Goal: Check status: Check status

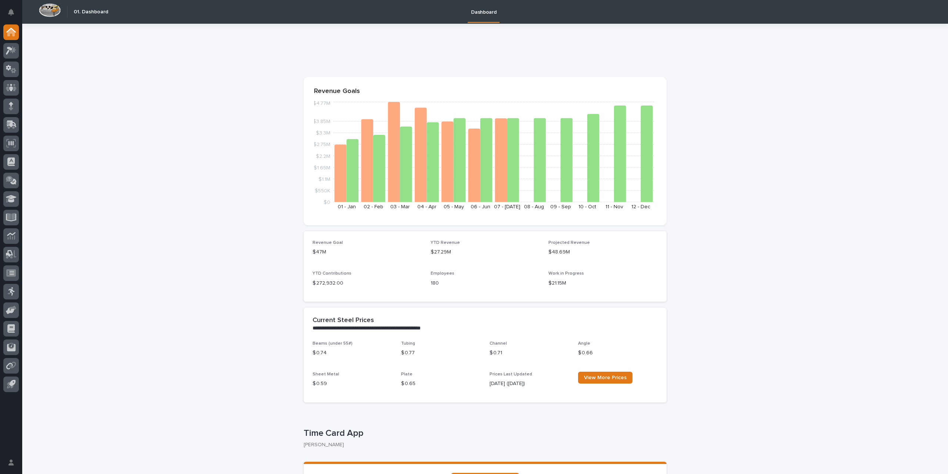
click at [13, 54] on icon at bounding box center [11, 50] width 11 height 9
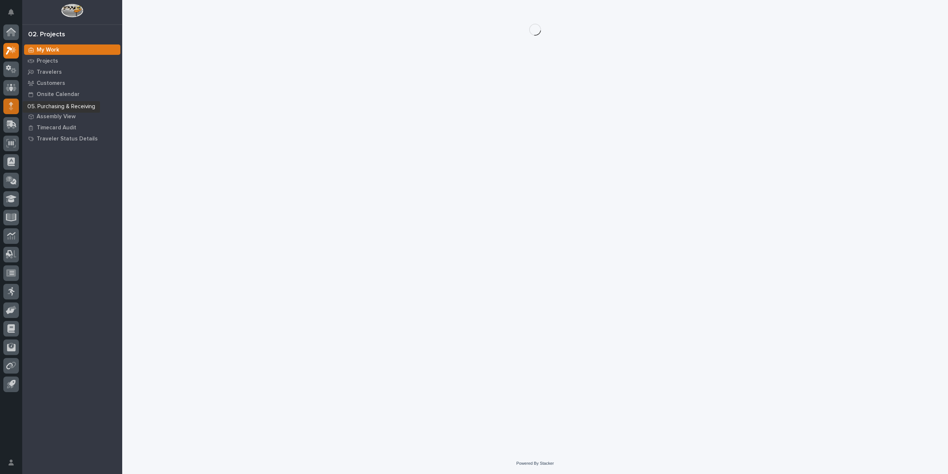
click at [14, 106] on div at bounding box center [11, 106] width 16 height 16
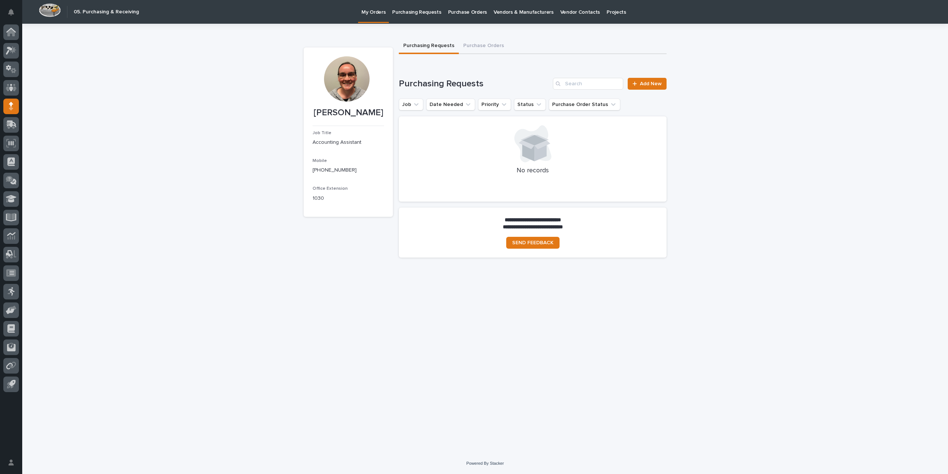
click at [454, 11] on p "Purchase Orders" at bounding box center [467, 8] width 39 height 16
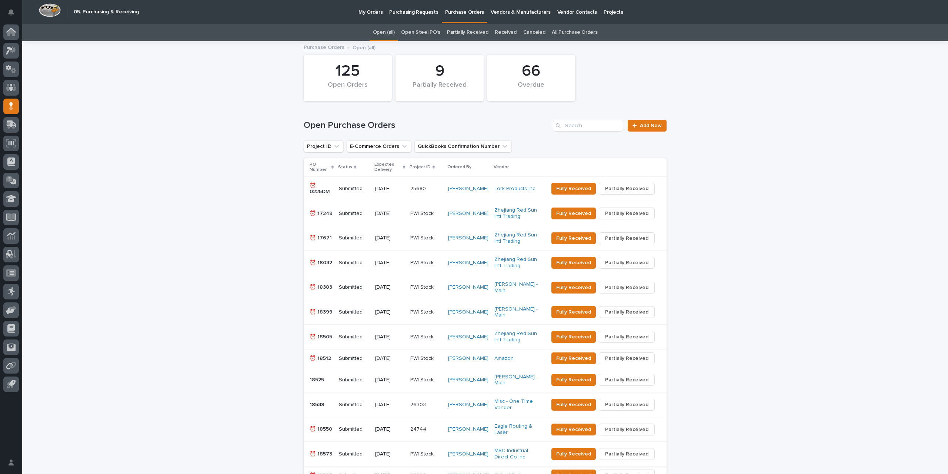
click at [558, 32] on link "All Purchase Orders" at bounding box center [575, 32] width 46 height 17
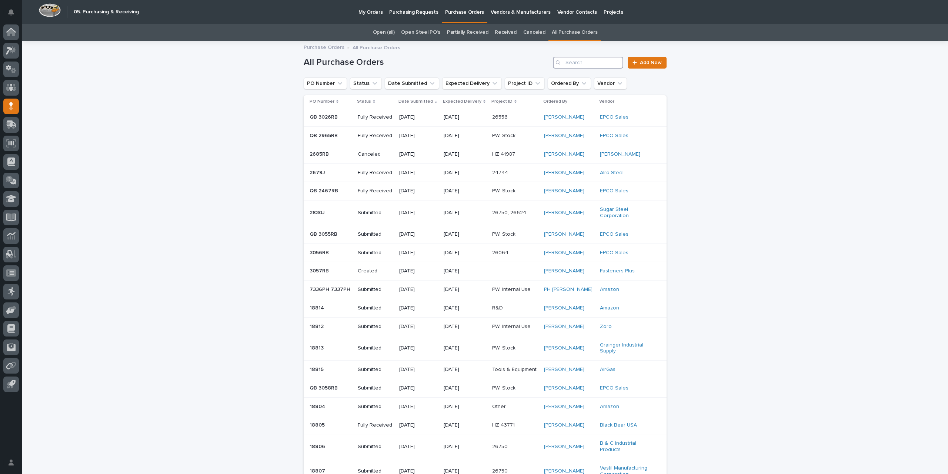
click at [580, 63] on input "Search" at bounding box center [588, 63] width 70 height 12
type input "2809"
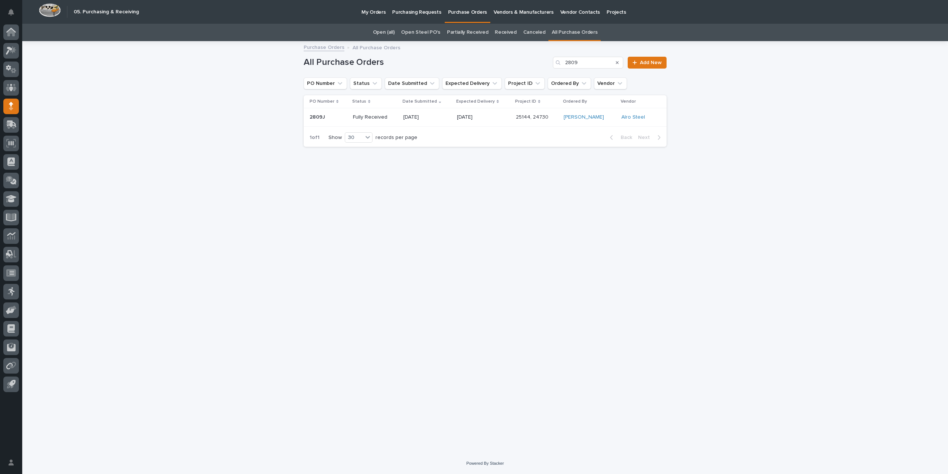
click at [446, 120] on p "[DATE]" at bounding box center [427, 117] width 48 height 6
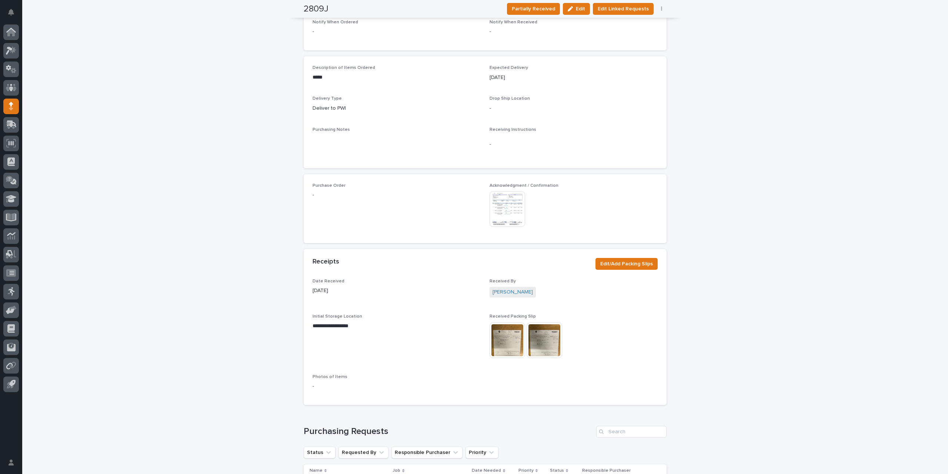
scroll to position [370, 0]
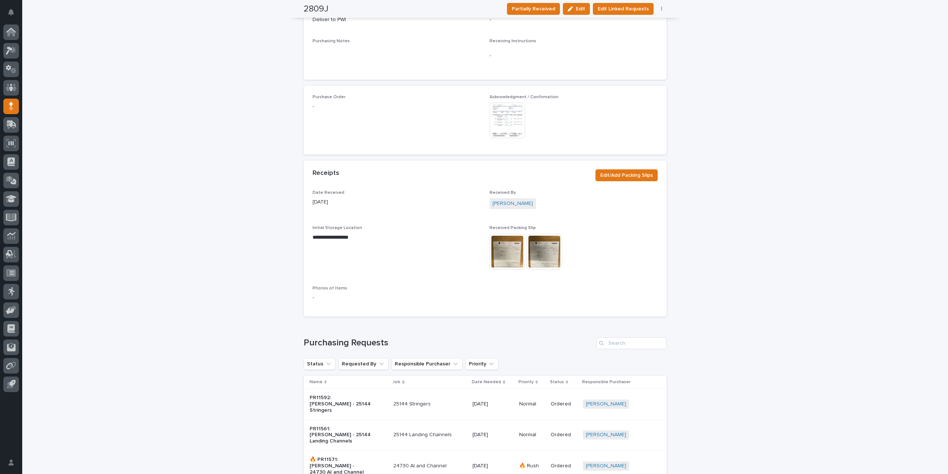
click at [502, 103] on img at bounding box center [507, 121] width 36 height 36
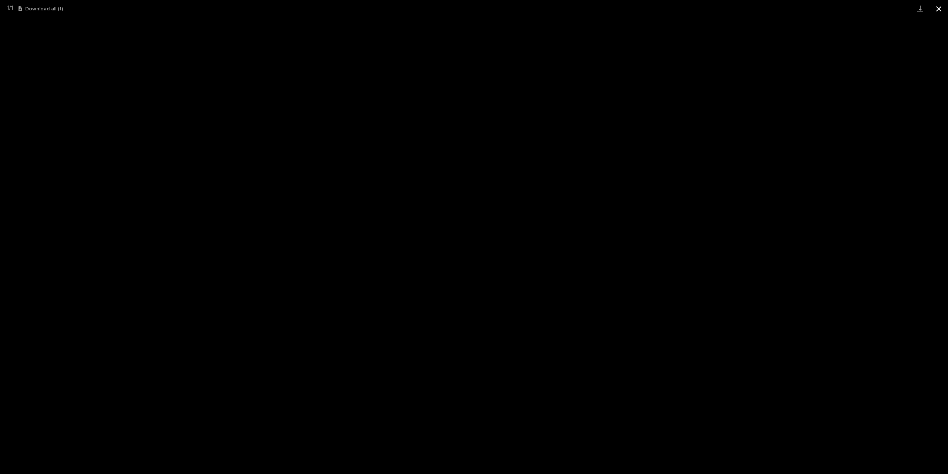
click at [939, 7] on button "Close gallery" at bounding box center [938, 8] width 19 height 17
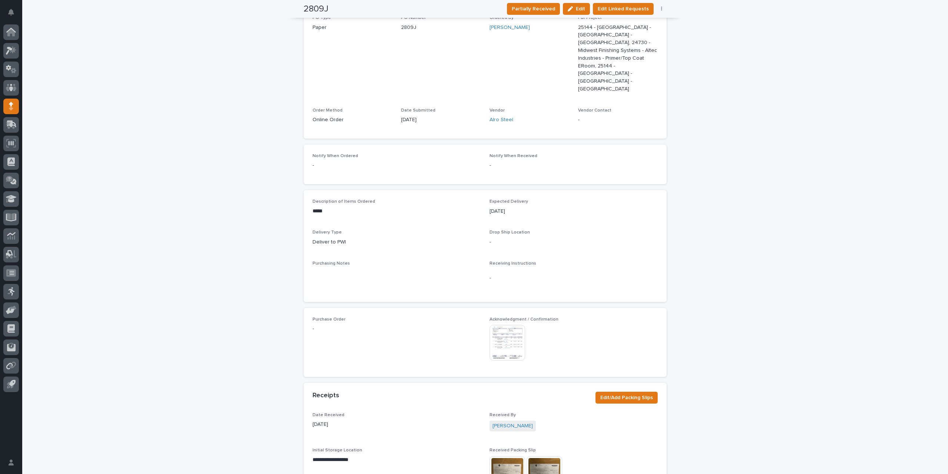
scroll to position [0, 0]
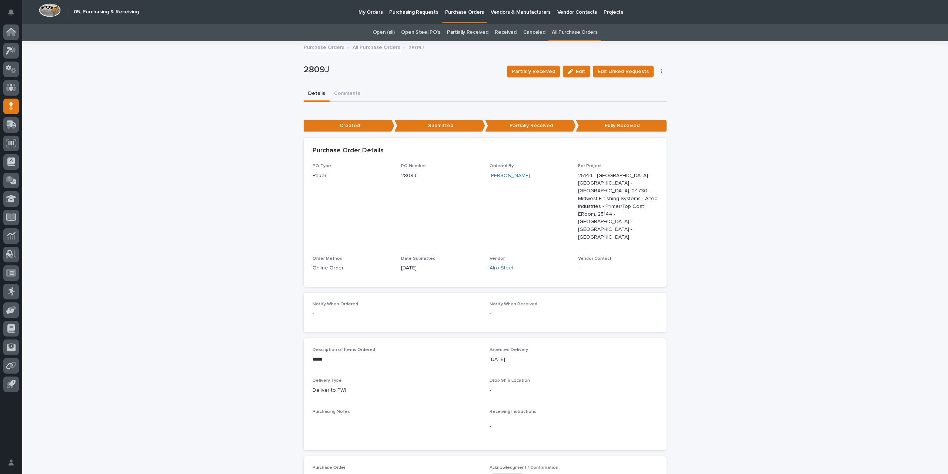
click at [374, 49] on link "All Purchase Orders" at bounding box center [376, 47] width 48 height 9
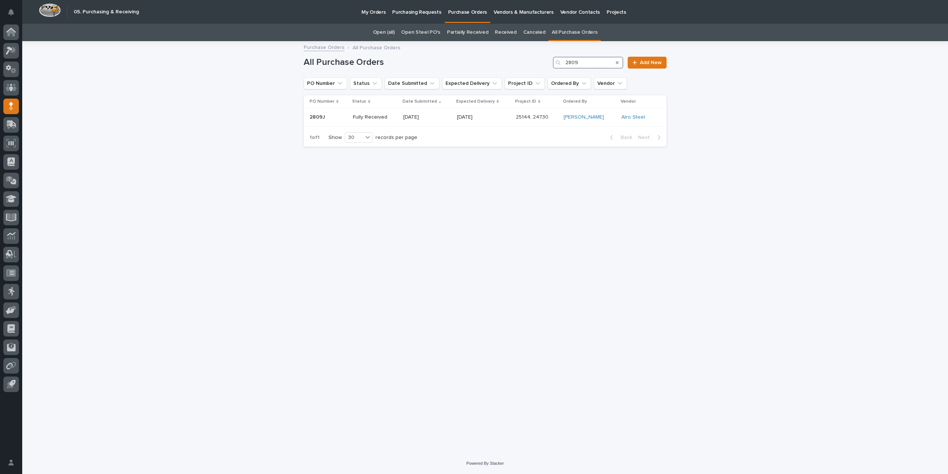
click at [579, 58] on input "2809" at bounding box center [588, 63] width 70 height 12
type input "2810"
click at [453, 117] on p "[DATE]" at bounding box center [469, 117] width 48 height 6
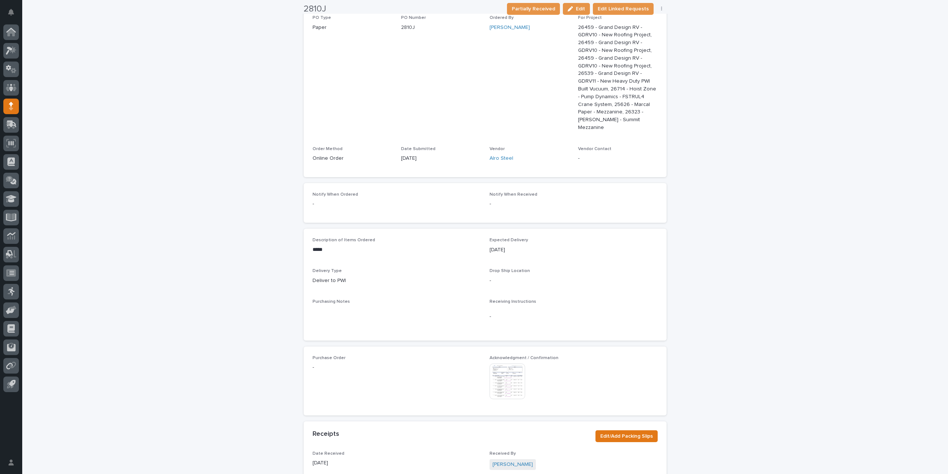
scroll to position [333, 0]
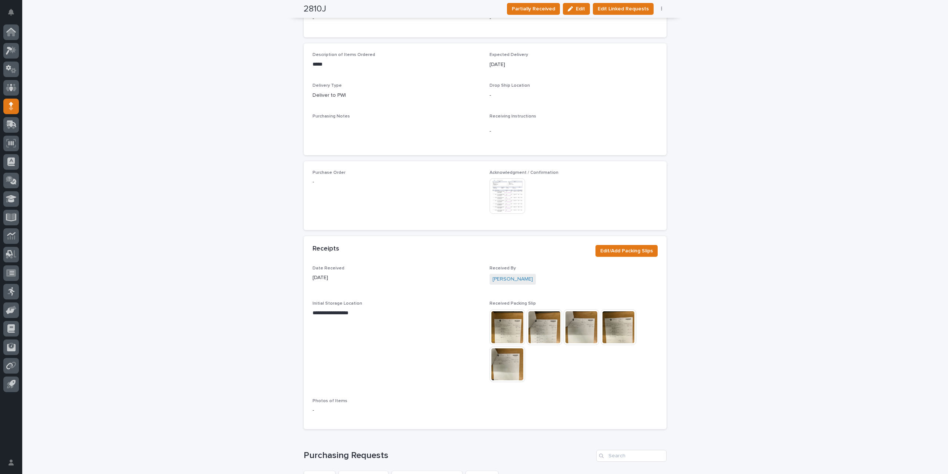
click at [504, 189] on img at bounding box center [507, 196] width 36 height 36
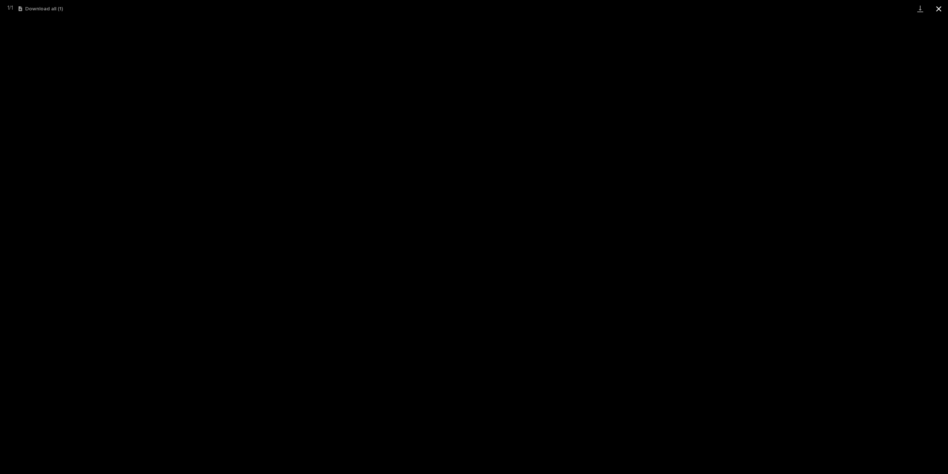
click at [943, 7] on button "Close gallery" at bounding box center [938, 8] width 19 height 17
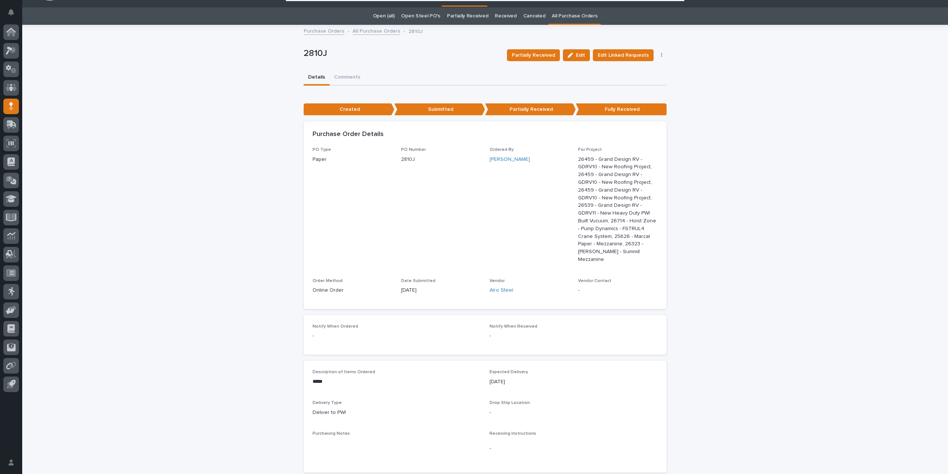
scroll to position [0, 0]
